Goal: Information Seeking & Learning: Learn about a topic

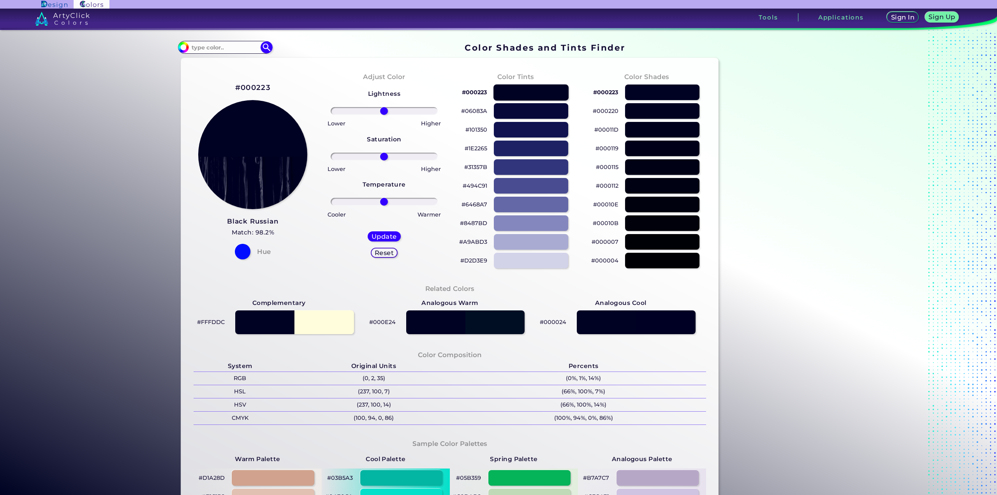
click at [533, 90] on div at bounding box center [531, 92] width 75 height 16
click at [543, 121] on div "#101350" at bounding box center [515, 129] width 119 height 19
click at [542, 113] on div at bounding box center [531, 111] width 75 height 16
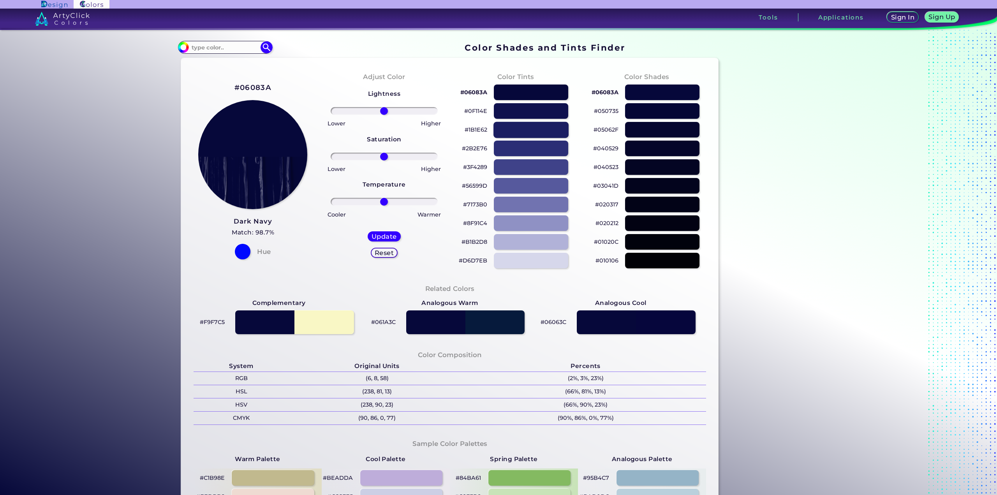
click at [537, 132] on div at bounding box center [531, 130] width 75 height 16
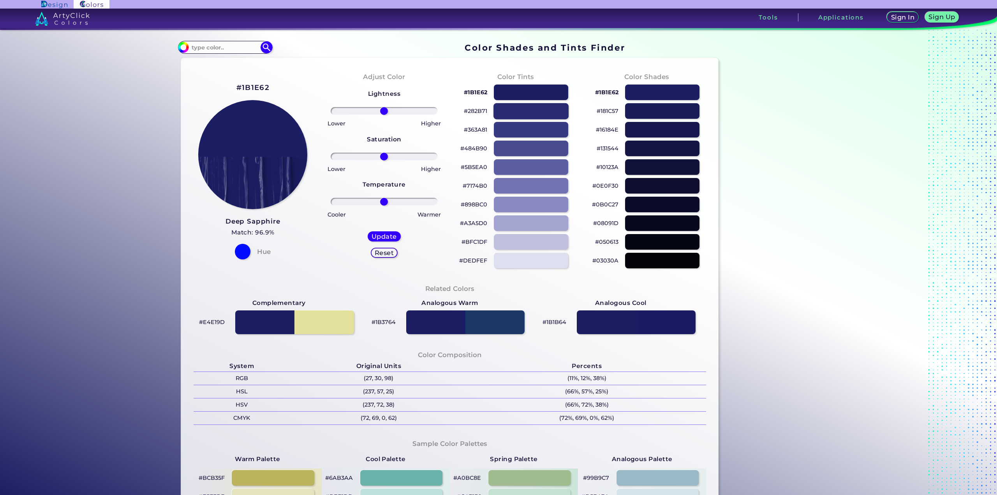
click at [532, 111] on div at bounding box center [531, 111] width 75 height 16
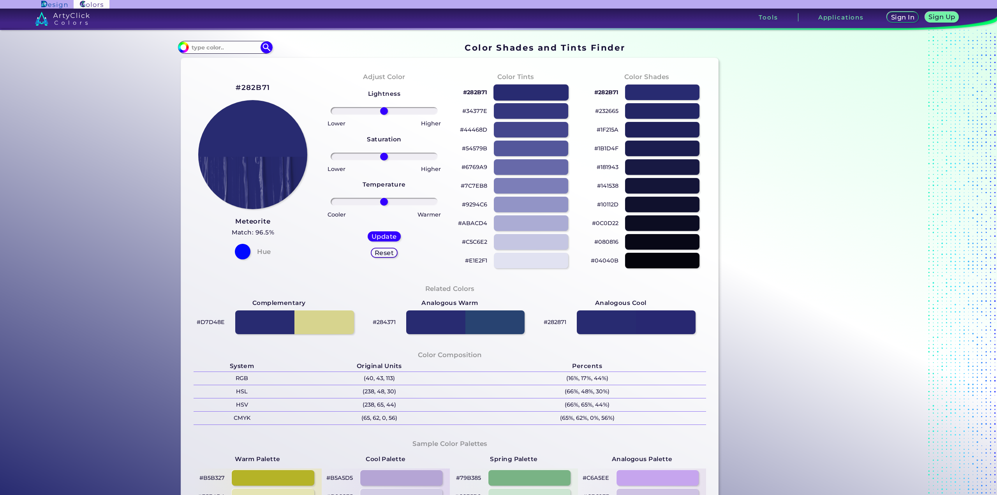
click at [529, 94] on div at bounding box center [531, 92] width 75 height 16
click at [529, 91] on div at bounding box center [531, 92] width 75 height 16
click at [658, 209] on div at bounding box center [662, 204] width 75 height 16
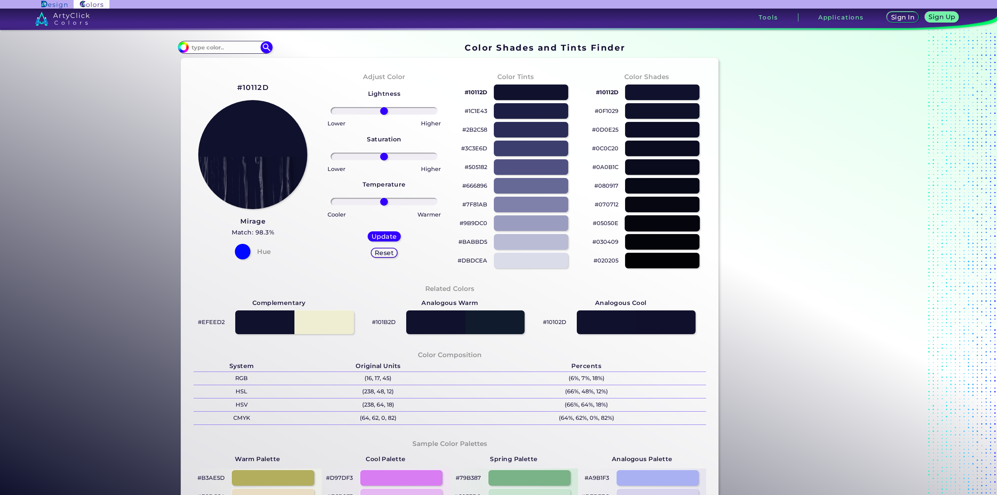
click at [658, 226] on div at bounding box center [662, 223] width 75 height 16
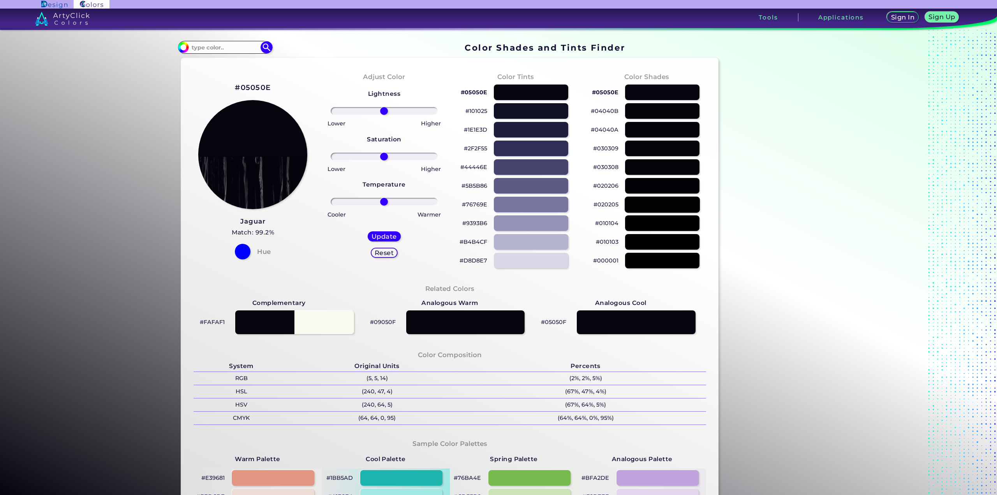
click at [655, 198] on div at bounding box center [662, 204] width 75 height 16
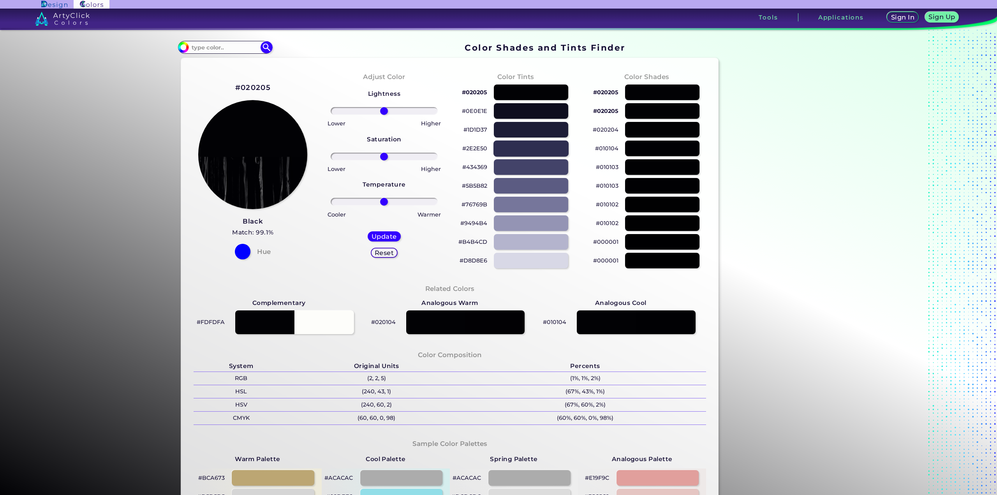
click at [525, 157] on div "#2E2E50" at bounding box center [515, 148] width 119 height 19
click at [524, 147] on div at bounding box center [531, 148] width 75 height 16
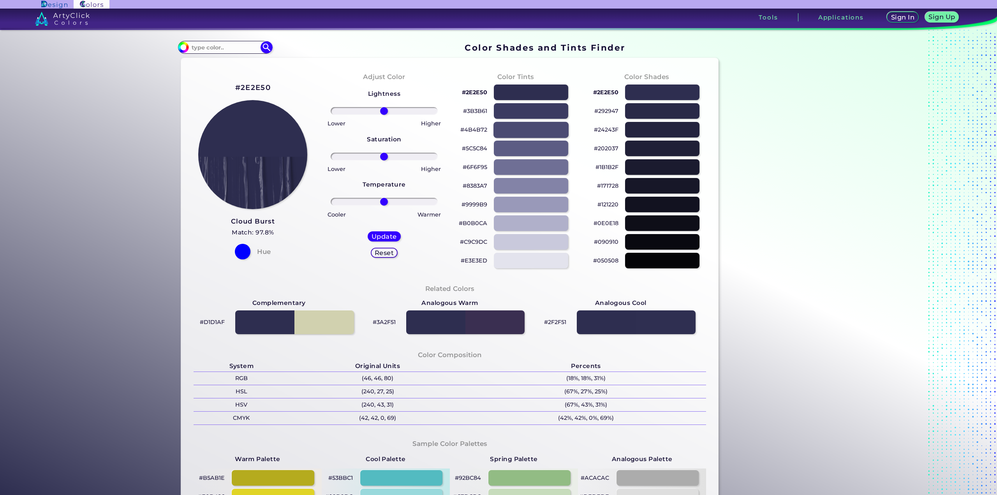
click at [524, 126] on div at bounding box center [531, 130] width 75 height 16
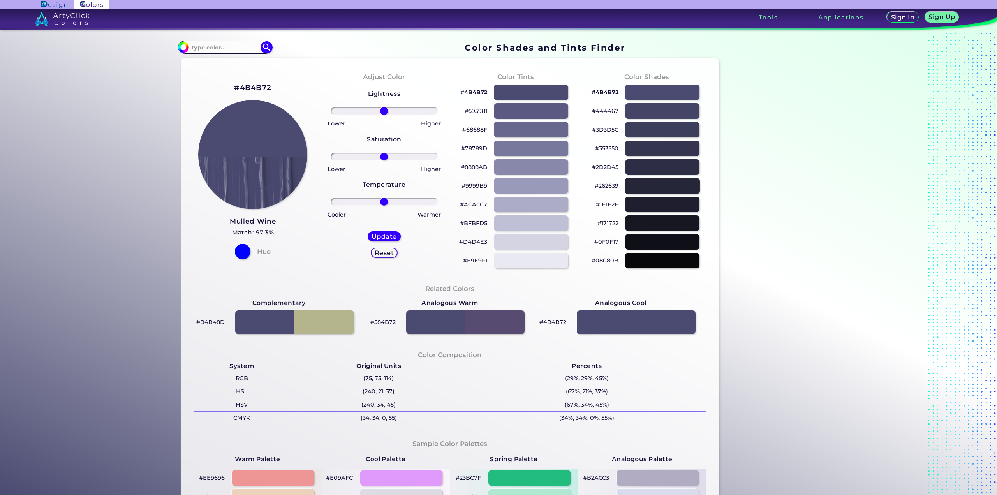
click at [651, 184] on div at bounding box center [662, 186] width 75 height 16
type input "#262639"
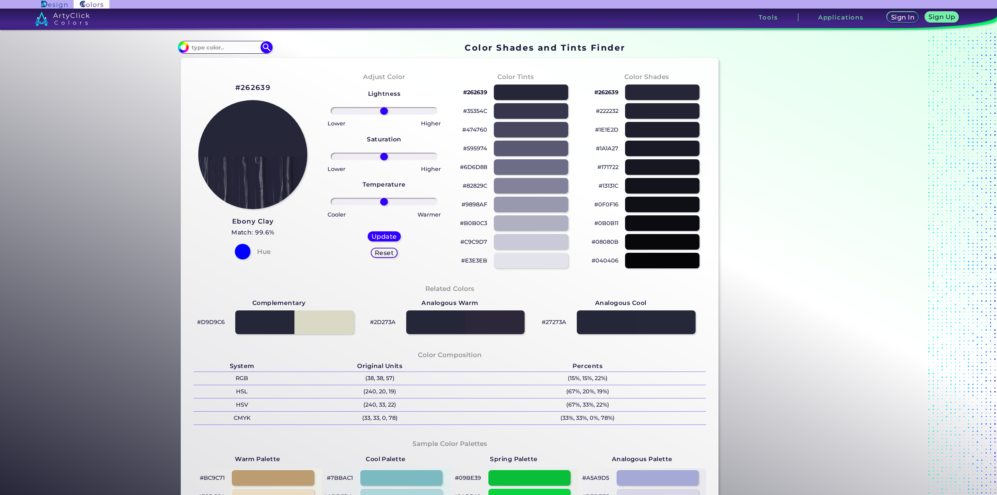
drag, startPoint x: 165, startPoint y: 71, endPoint x: 166, endPoint y: 75, distance: 4.4
drag, startPoint x: 236, startPoint y: 33, endPoint x: 235, endPoint y: 41, distance: 8.2
click at [235, 36] on div "Color Shades Finder #262639 Acadia ◉ Acid Green ◉ Aero Blue ◉ Alabaster ◉ Albes…" at bounding box center [498, 320] width 701 height 580
click at [235, 41] on div "#262639 Acadia ◉ Acid Green ◉ Aero Blue ◉ Alabaster ◉ Albescent White ◉ Algae ◉…" at bounding box center [225, 47] width 94 height 12
click at [235, 45] on input at bounding box center [225, 47] width 72 height 11
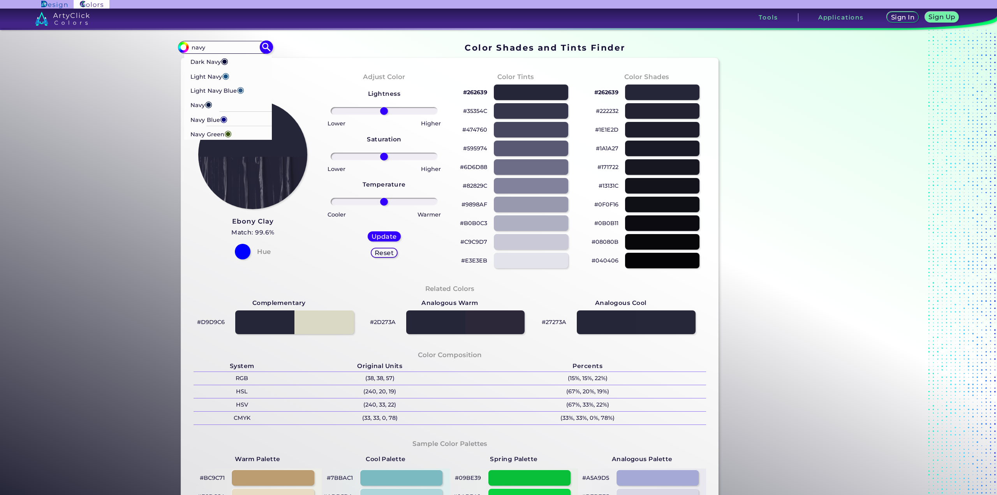
type input "navy"
click at [240, 56] on li "Dark Navy ◉" at bounding box center [228, 61] width 88 height 14
type input "#000435"
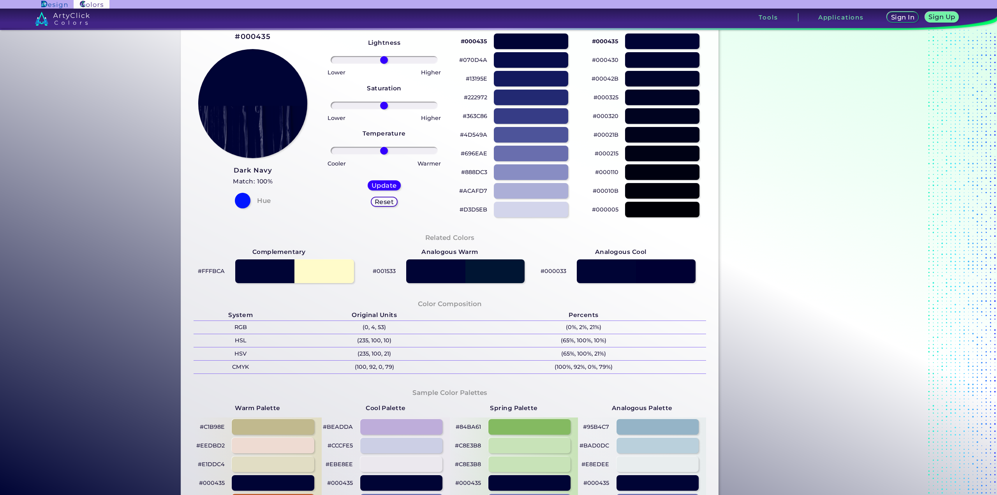
scroll to position [78, 0]
